Goal: Task Accomplishment & Management: Manage account settings

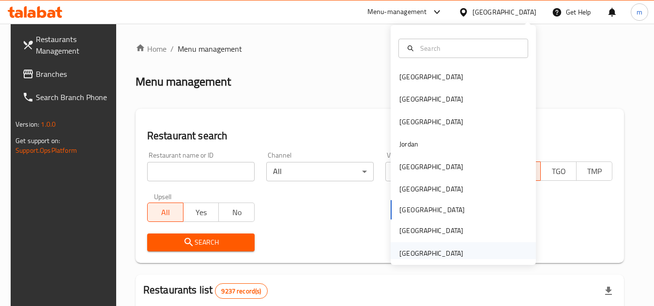
click at [425, 258] on div "[GEOGRAPHIC_DATA]" at bounding box center [431, 253] width 64 height 11
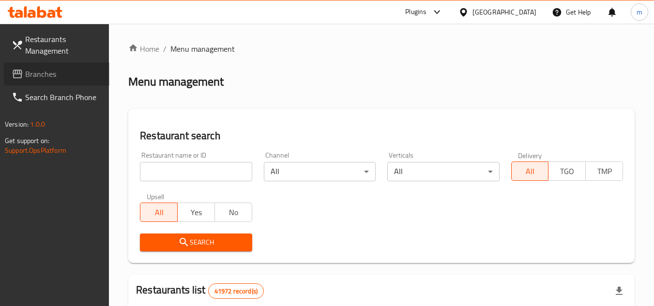
click at [64, 74] on span "Branches" at bounding box center [63, 74] width 76 height 12
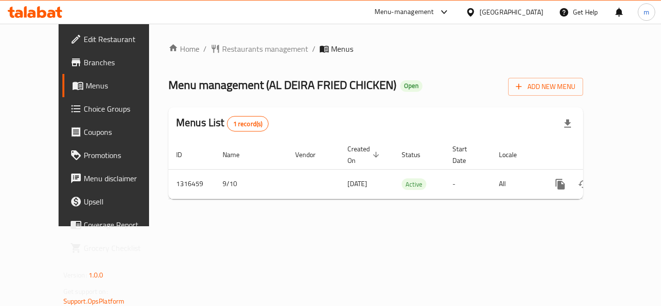
click at [77, 45] on link "Edit Restaurant" at bounding box center [115, 39] width 107 height 23
click at [538, 17] on div "Qatar" at bounding box center [512, 12] width 64 height 11
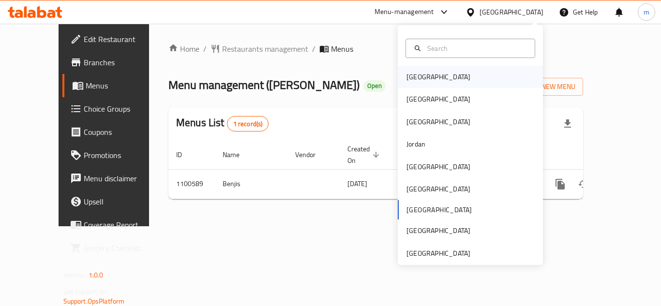
click at [443, 78] on div "Bahrain" at bounding box center [470, 77] width 145 height 22
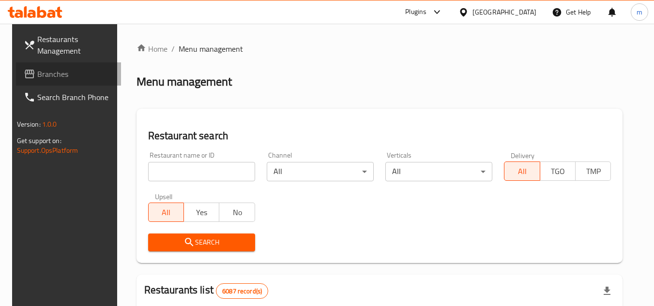
click at [42, 77] on span "Branches" at bounding box center [75, 74] width 76 height 12
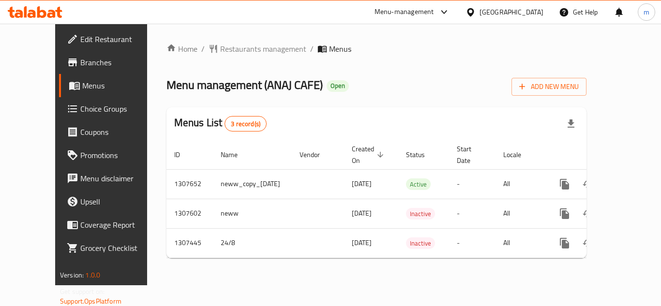
click at [527, 16] on div "Bahrain" at bounding box center [512, 12] width 64 height 11
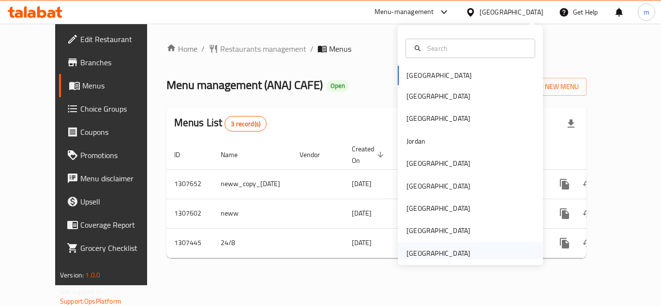
click at [421, 254] on div "[GEOGRAPHIC_DATA]" at bounding box center [439, 253] width 64 height 11
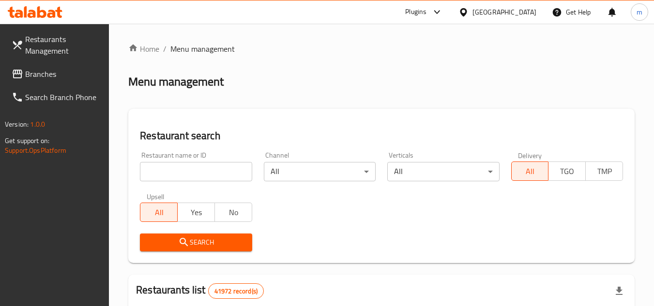
click at [45, 76] on span "Branches" at bounding box center [63, 74] width 76 height 12
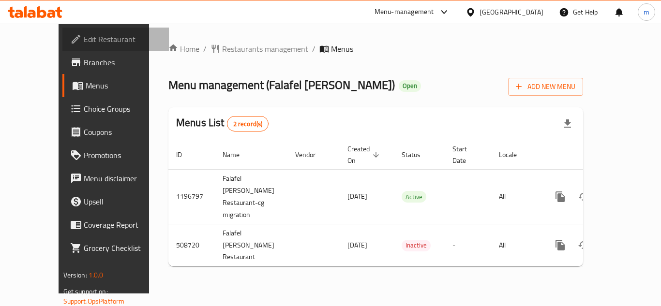
click at [84, 37] on span "Edit Restaurant" at bounding box center [122, 39] width 77 height 12
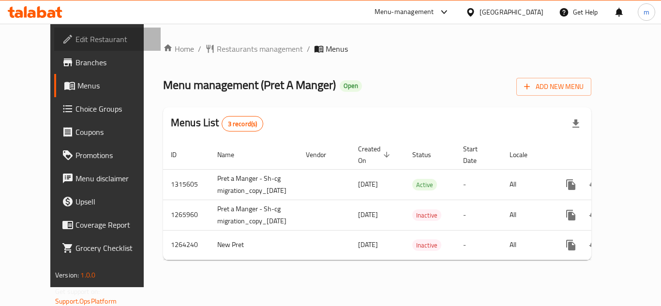
click at [76, 36] on span "Edit Restaurant" at bounding box center [114, 39] width 77 height 12
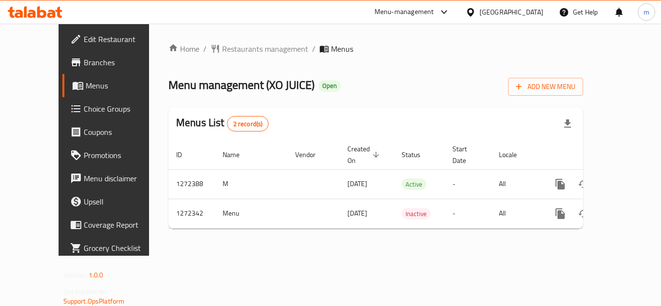
click at [84, 40] on span "Edit Restaurant" at bounding box center [122, 39] width 77 height 12
